Goal: Task Accomplishment & Management: Use online tool/utility

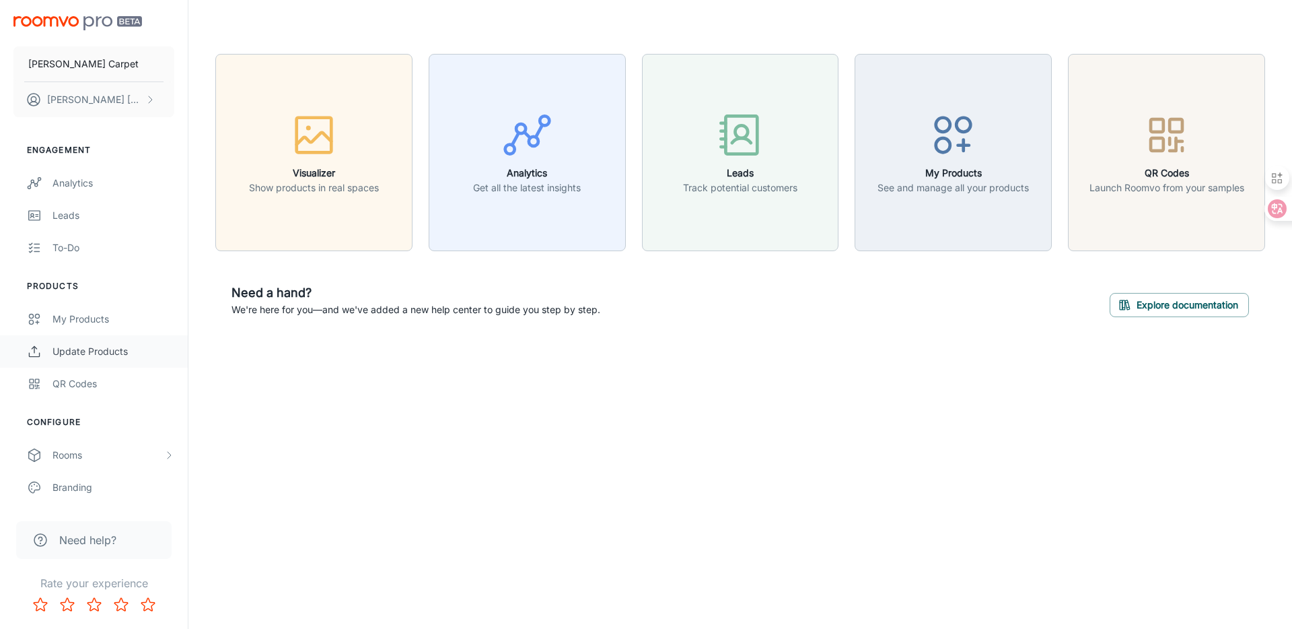
click at [108, 349] on div "Update Products" at bounding box center [113, 351] width 122 height 15
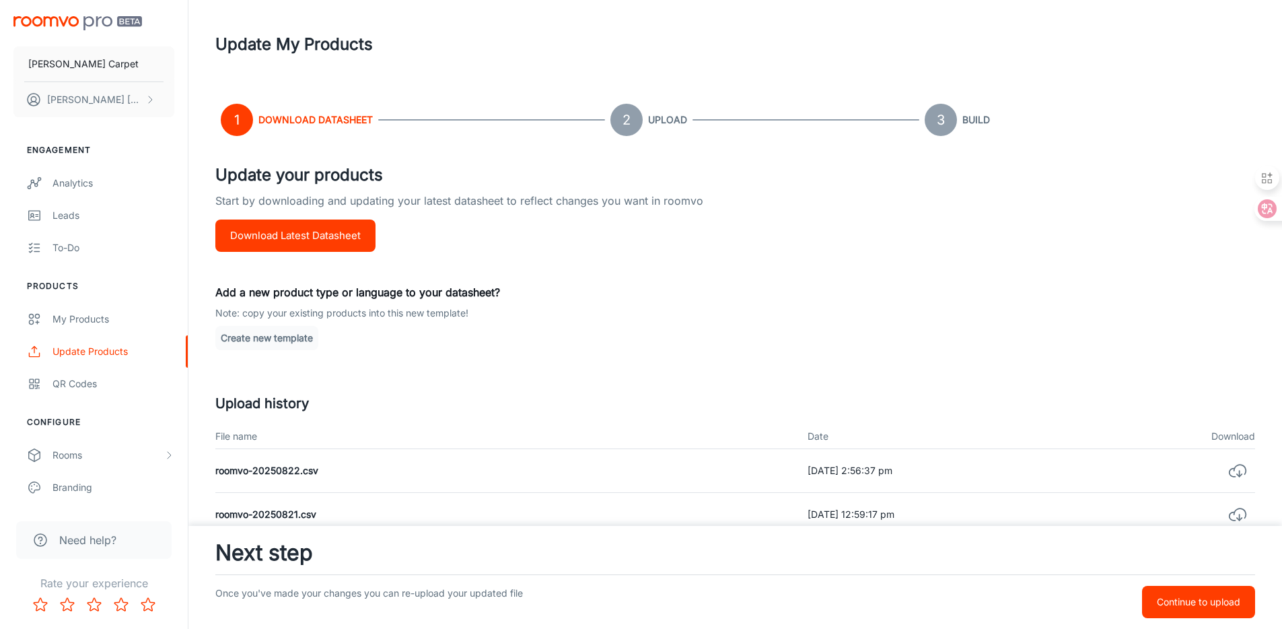
click at [77, 13] on div "[PERSON_NAME] Carpet [PERSON_NAME]" at bounding box center [94, 64] width 188 height 128
click at [83, 22] on img "scrollable content" at bounding box center [77, 23] width 129 height 14
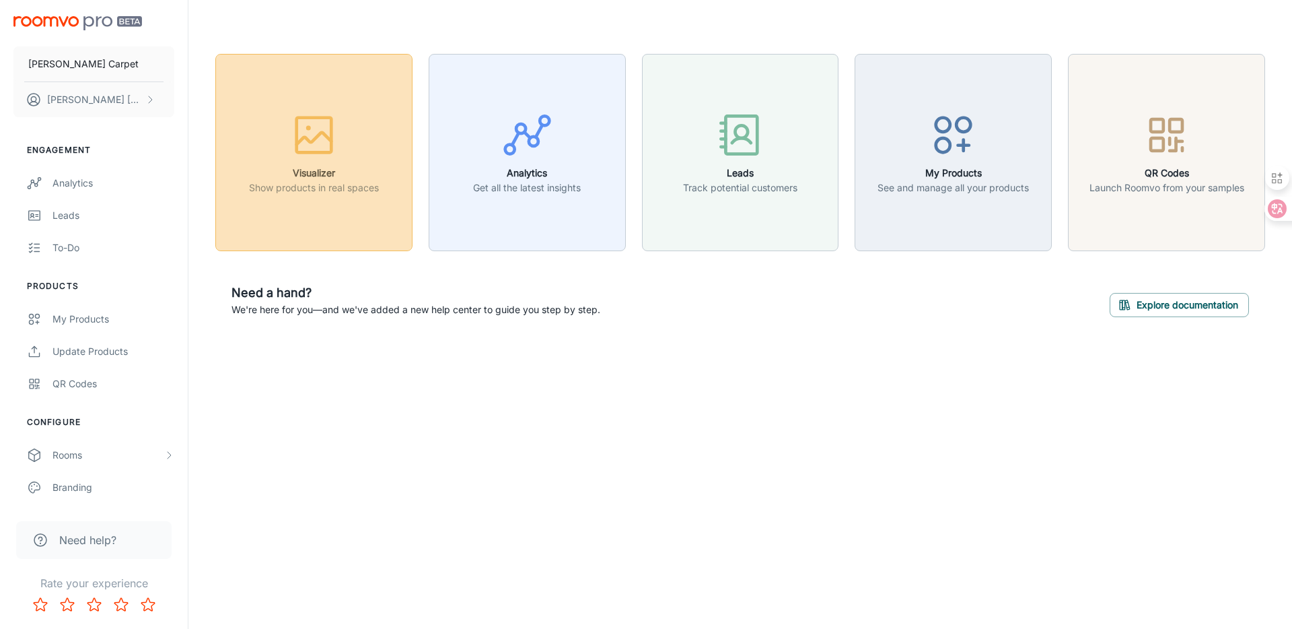
click at [349, 157] on div "button" at bounding box center [314, 138] width 130 height 56
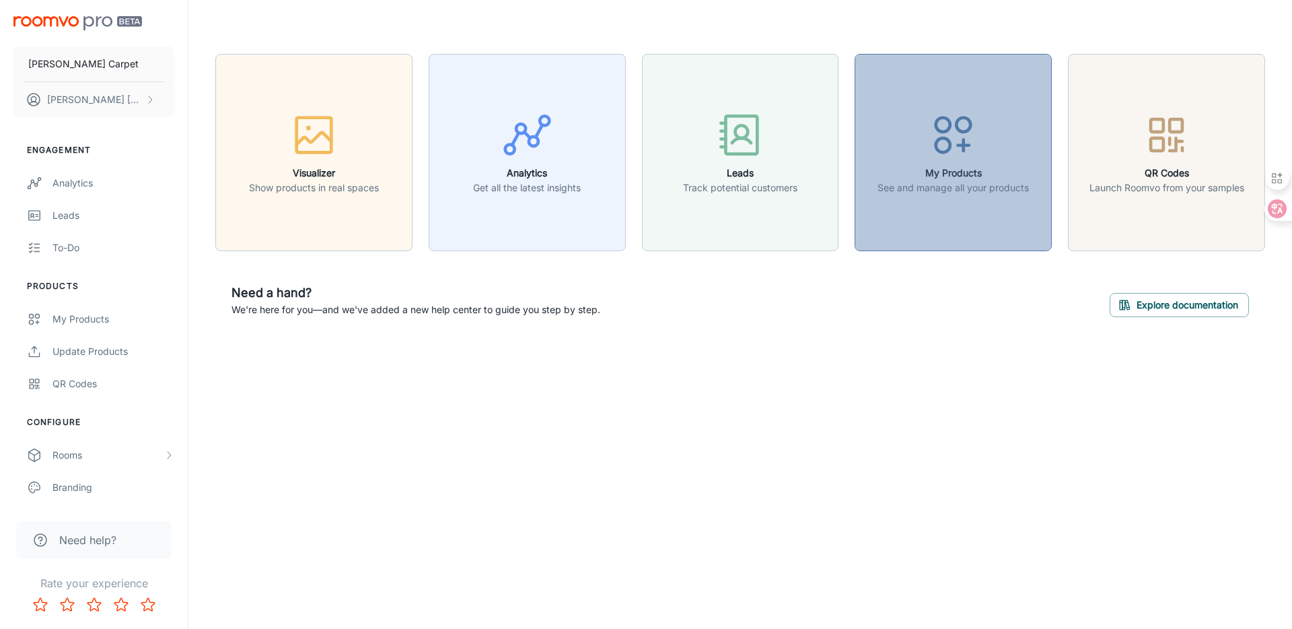
click at [940, 167] on h6 "My Products" at bounding box center [953, 173] width 151 height 15
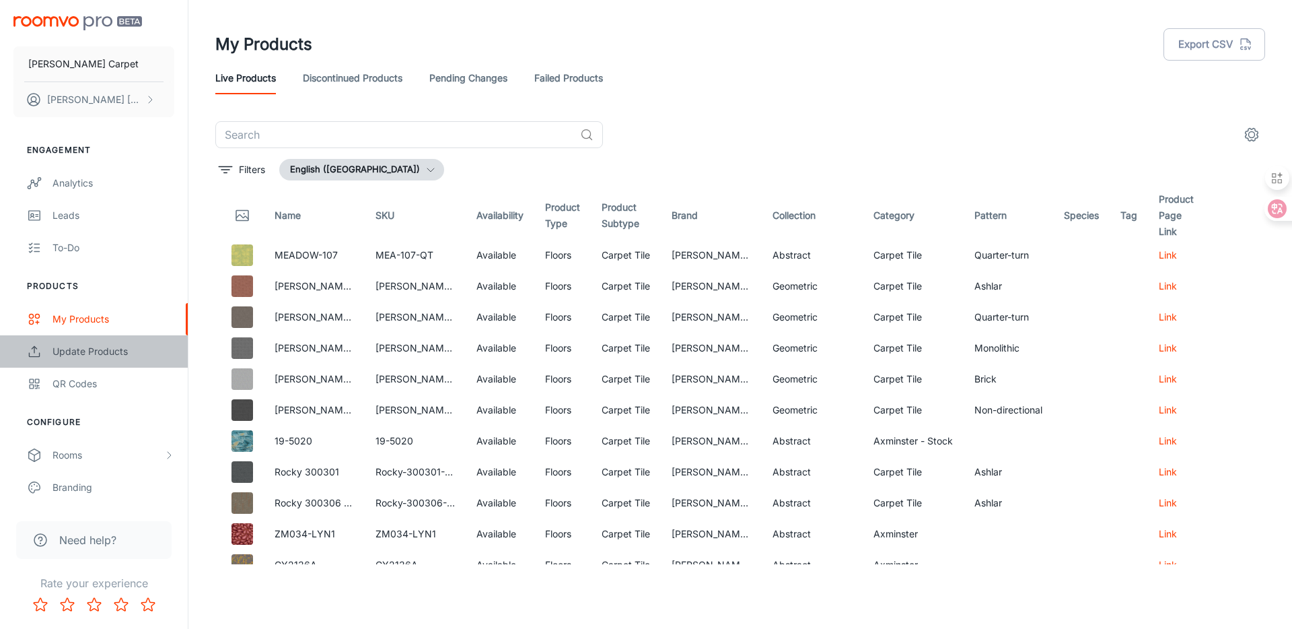
click at [85, 355] on div "Update Products" at bounding box center [113, 351] width 122 height 15
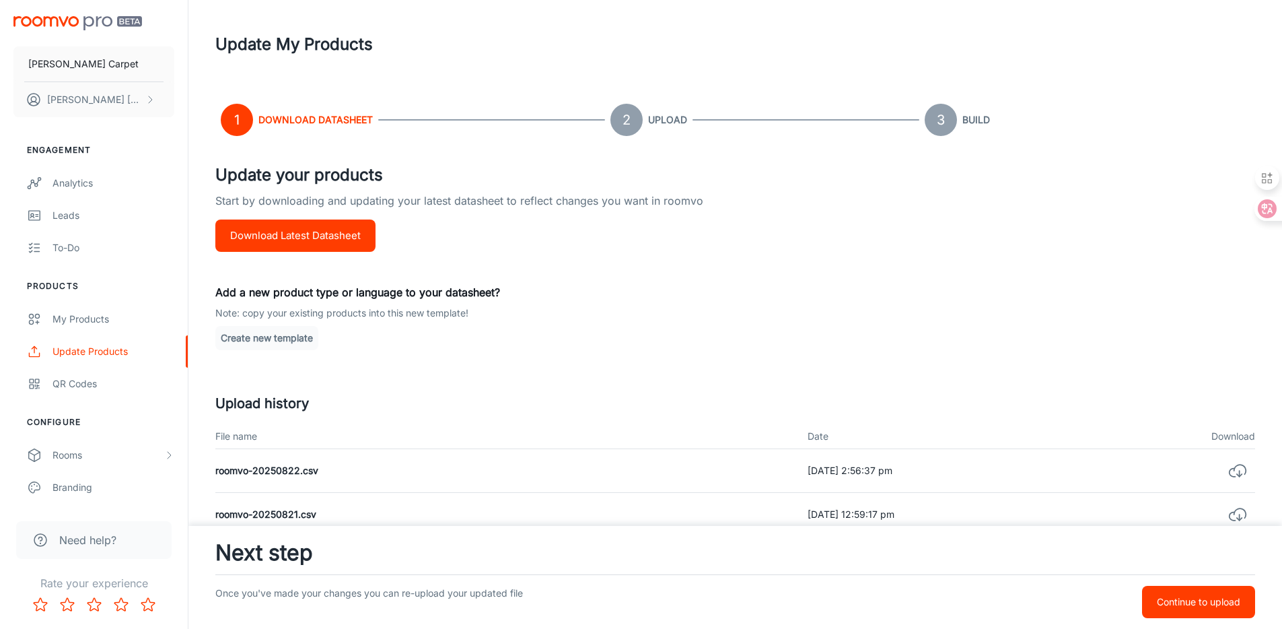
click at [337, 236] on button "Download Latest Datasheet" at bounding box center [295, 235] width 160 height 32
click at [1163, 590] on button "Continue to upload" at bounding box center [1198, 602] width 113 height 32
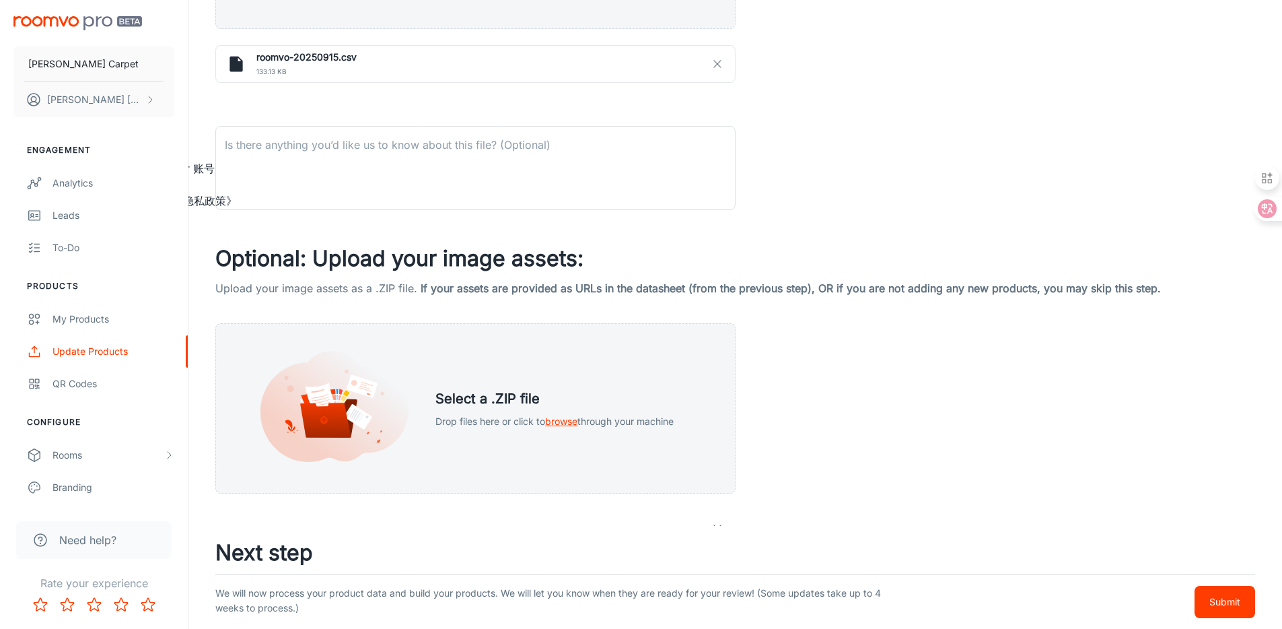
scroll to position [555, 0]
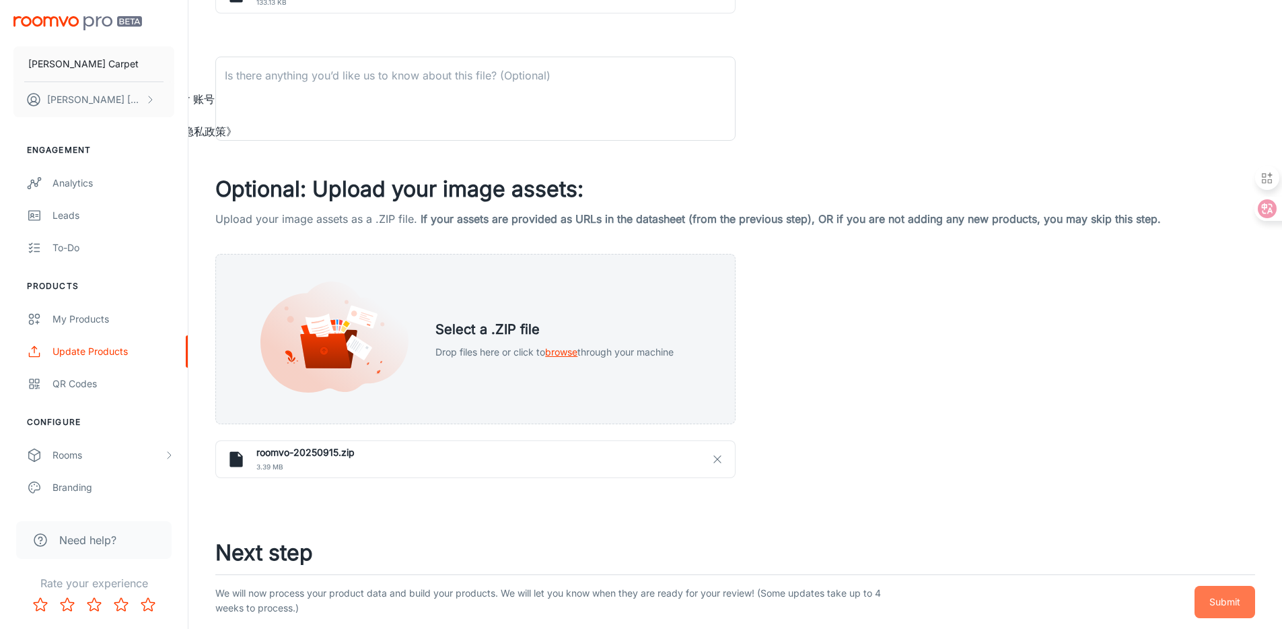
click at [1221, 597] on p "Submit" at bounding box center [1224, 601] width 31 height 15
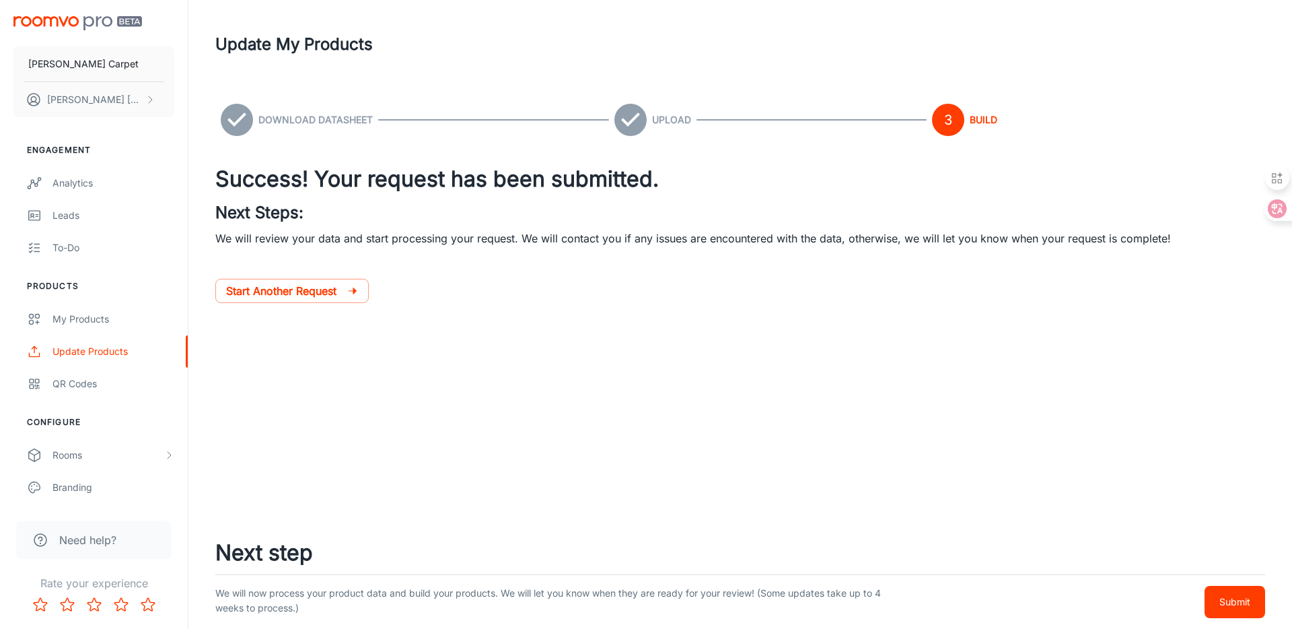
click at [1193, 526] on footer "Next step We will now process your product data and build your products. We wil…" at bounding box center [740, 577] width 1104 height 103
click at [1246, 601] on p "Submit" at bounding box center [1235, 601] width 31 height 15
click at [665, 486] on div "[PERSON_NAME] Carpet [PERSON_NAME] Engagement Analytics Leads To-do Products My…" at bounding box center [646, 314] width 1292 height 629
click at [93, 187] on div "Analytics" at bounding box center [113, 183] width 122 height 15
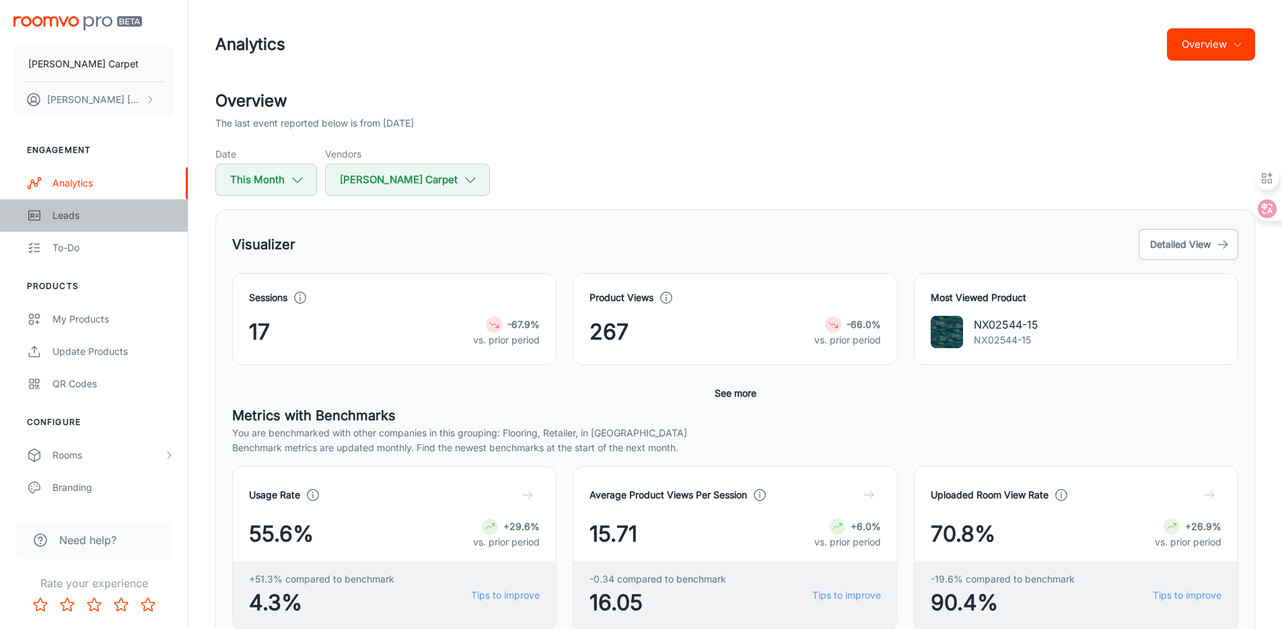
click at [96, 211] on div "Leads" at bounding box center [113, 215] width 122 height 15
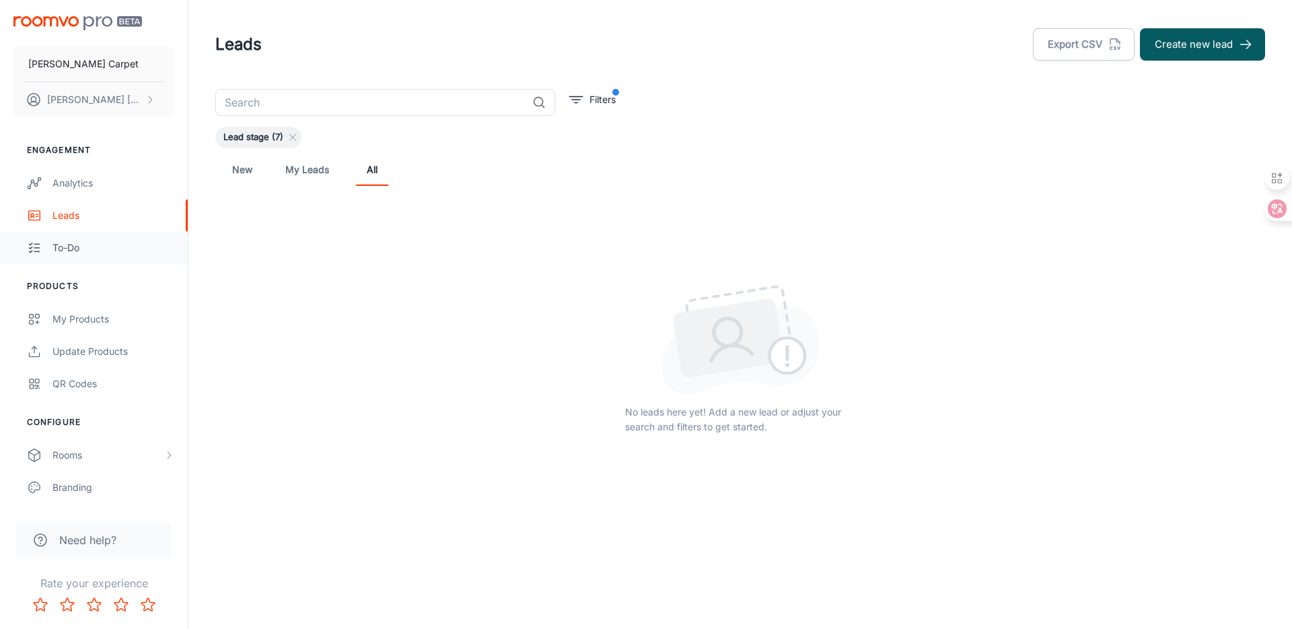
click at [90, 244] on div "To-do" at bounding box center [113, 247] width 122 height 15
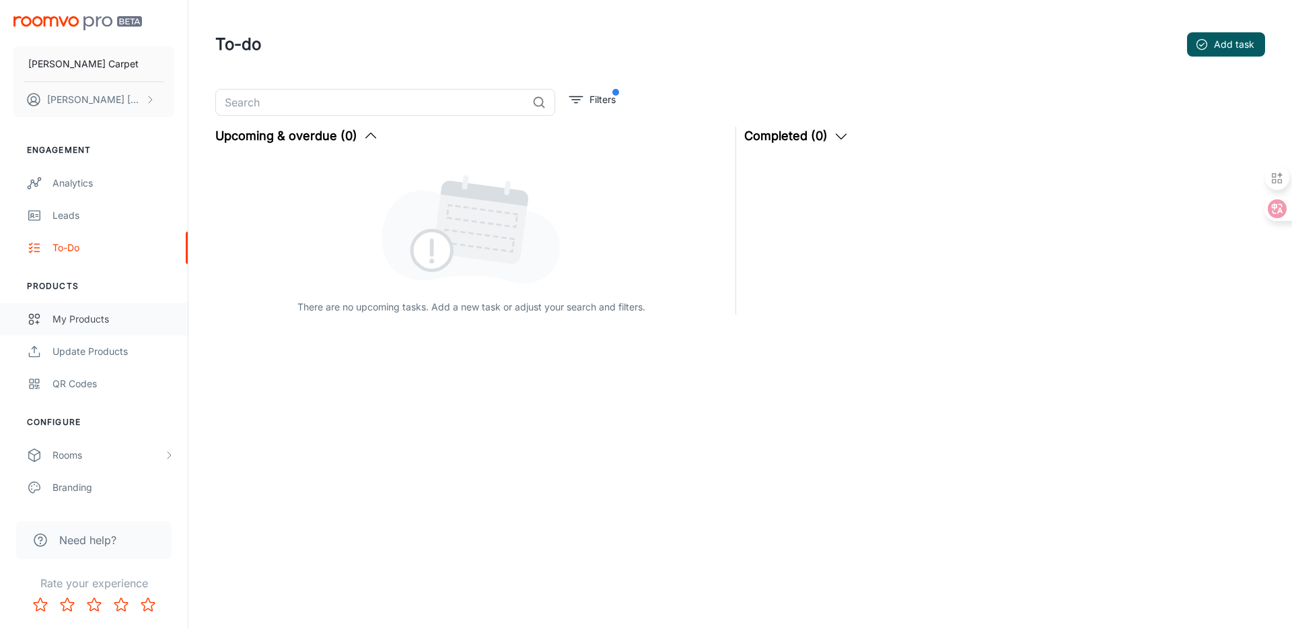
click at [121, 312] on div "My Products" at bounding box center [113, 319] width 122 height 15
